Goal: Transaction & Acquisition: Purchase product/service

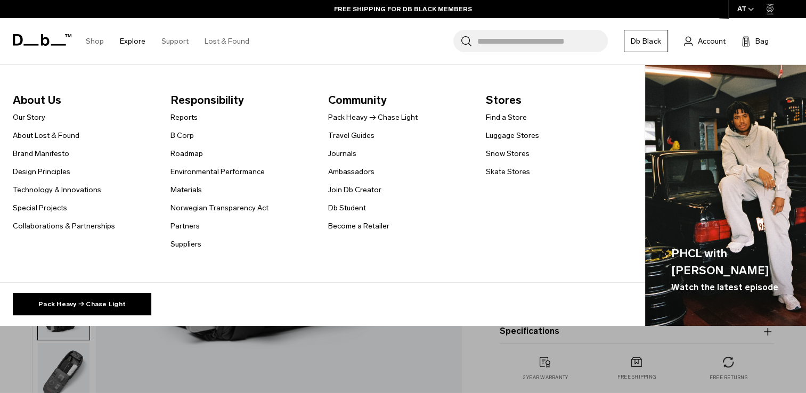
scroll to position [78, 0]
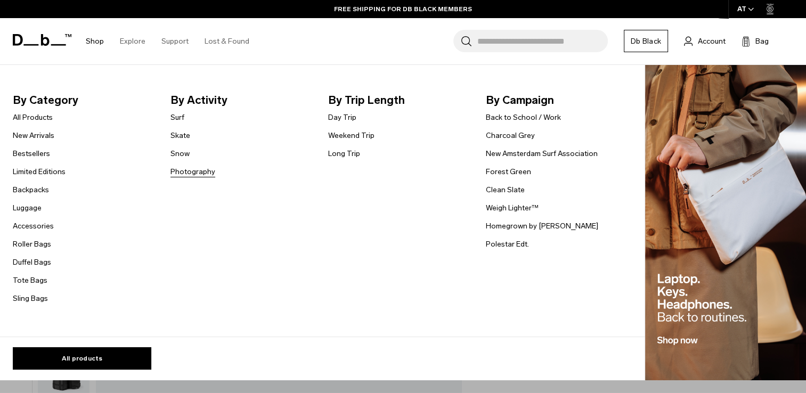
click at [187, 169] on link "Photography" at bounding box center [193, 171] width 45 height 11
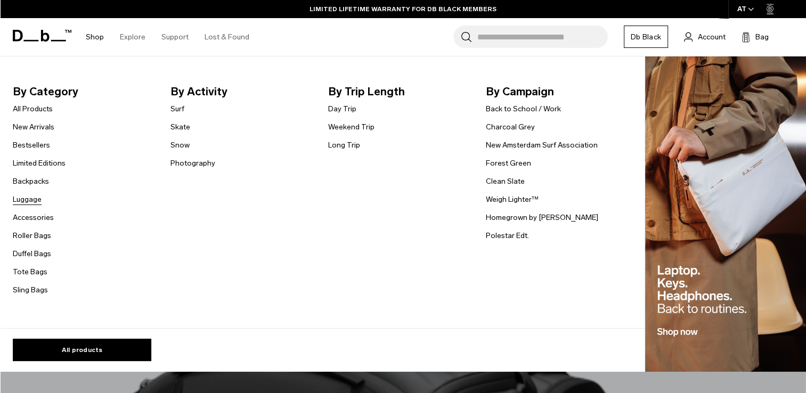
click at [23, 197] on link "Luggage" at bounding box center [27, 199] width 29 height 11
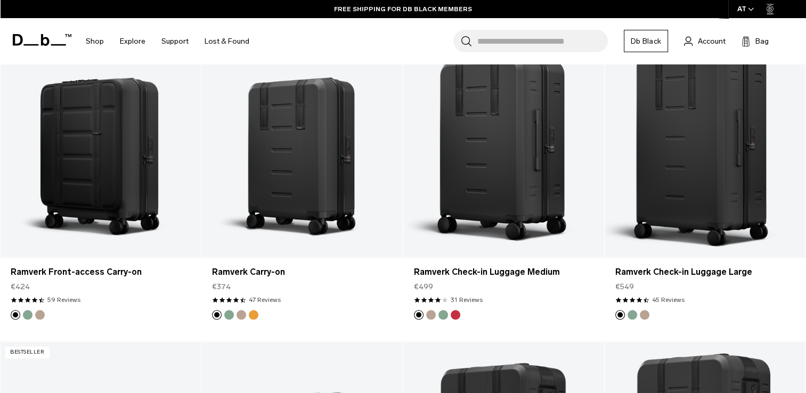
scroll to position [853, 0]
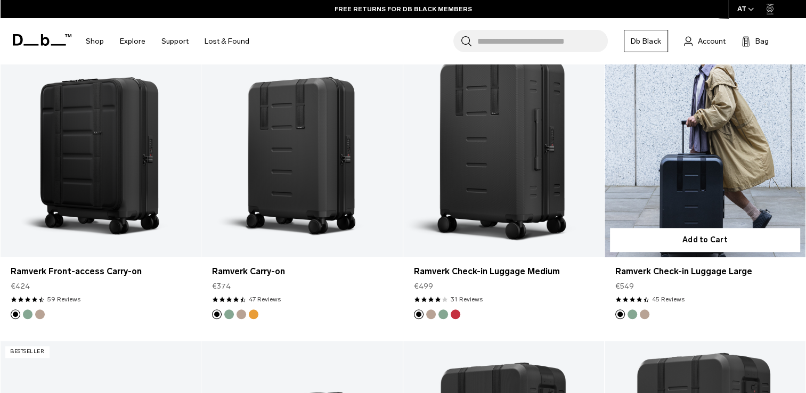
click at [723, 141] on link "Ramverk Check-in Luggage Large" at bounding box center [705, 145] width 201 height 223
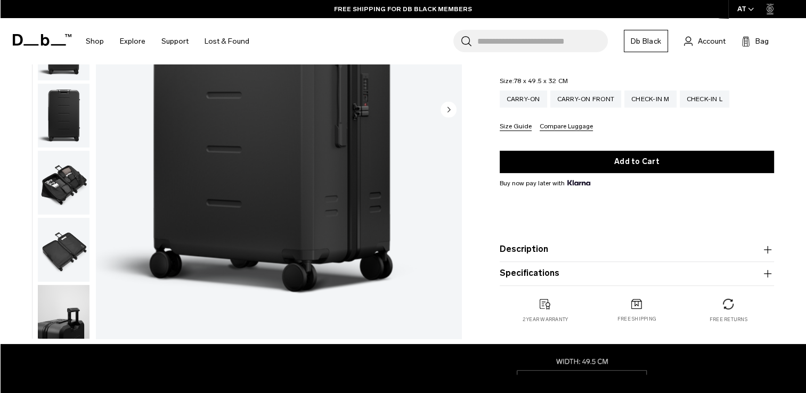
scroll to position [205, 0]
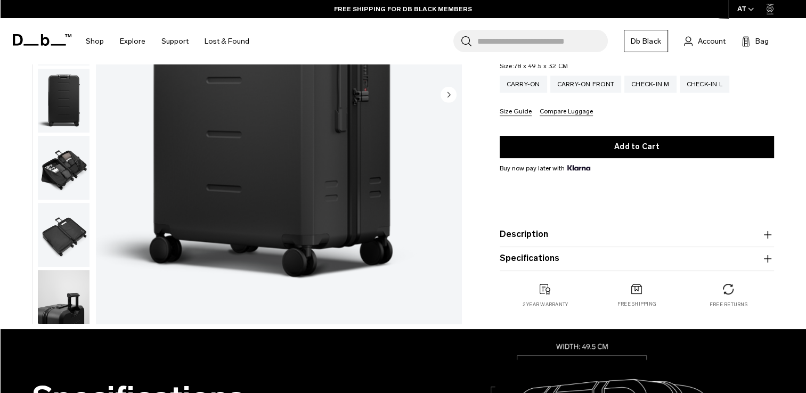
click at [613, 227] on product-accordion "Description Standing at 105L, this Ramverk suitcase is designed for trips that …" at bounding box center [637, 235] width 274 height 24
click at [616, 231] on button "Description" at bounding box center [637, 234] width 274 height 13
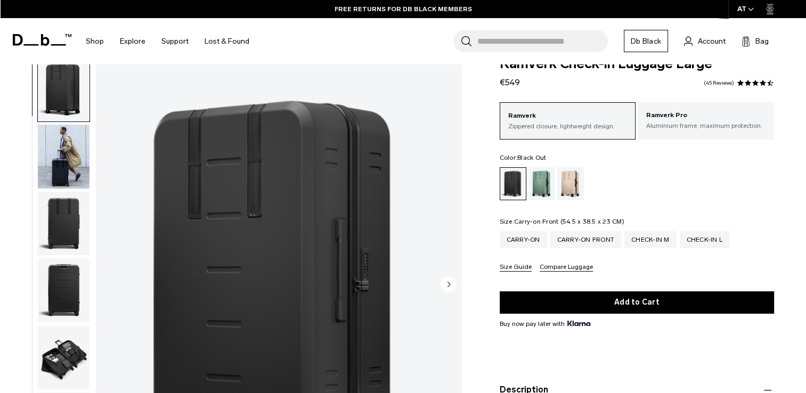
scroll to position [0, 0]
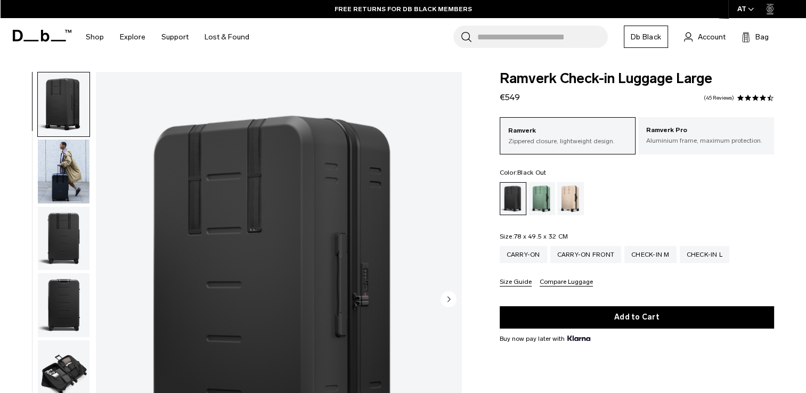
click at [66, 182] on img "button" at bounding box center [64, 172] width 52 height 64
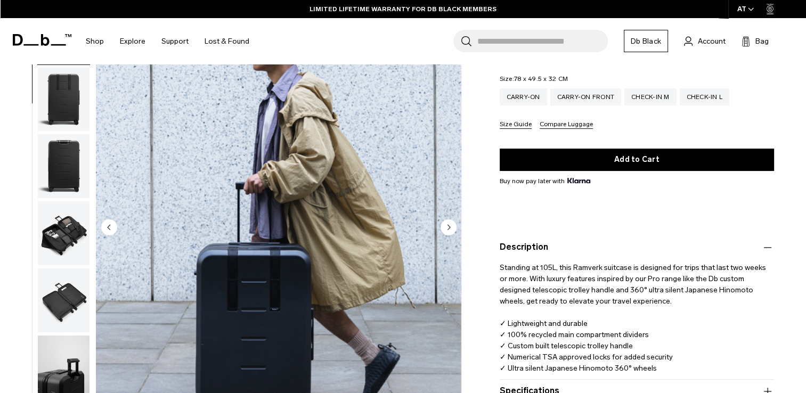
scroll to position [158, 0]
